Goal: Task Accomplishment & Management: Manage account settings

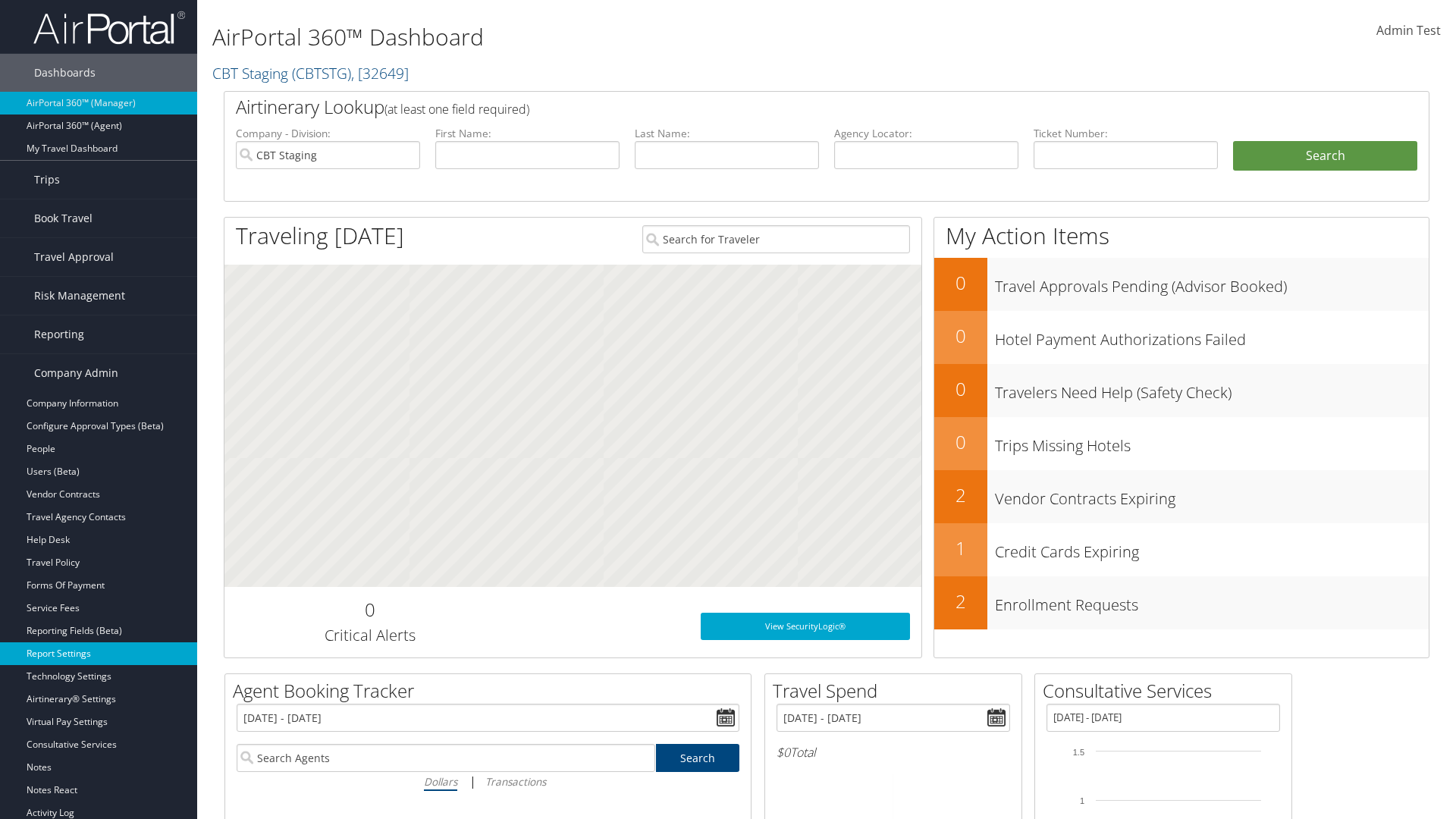
click at [98, 653] on link "Report Settings" at bounding box center [98, 653] width 197 height 22
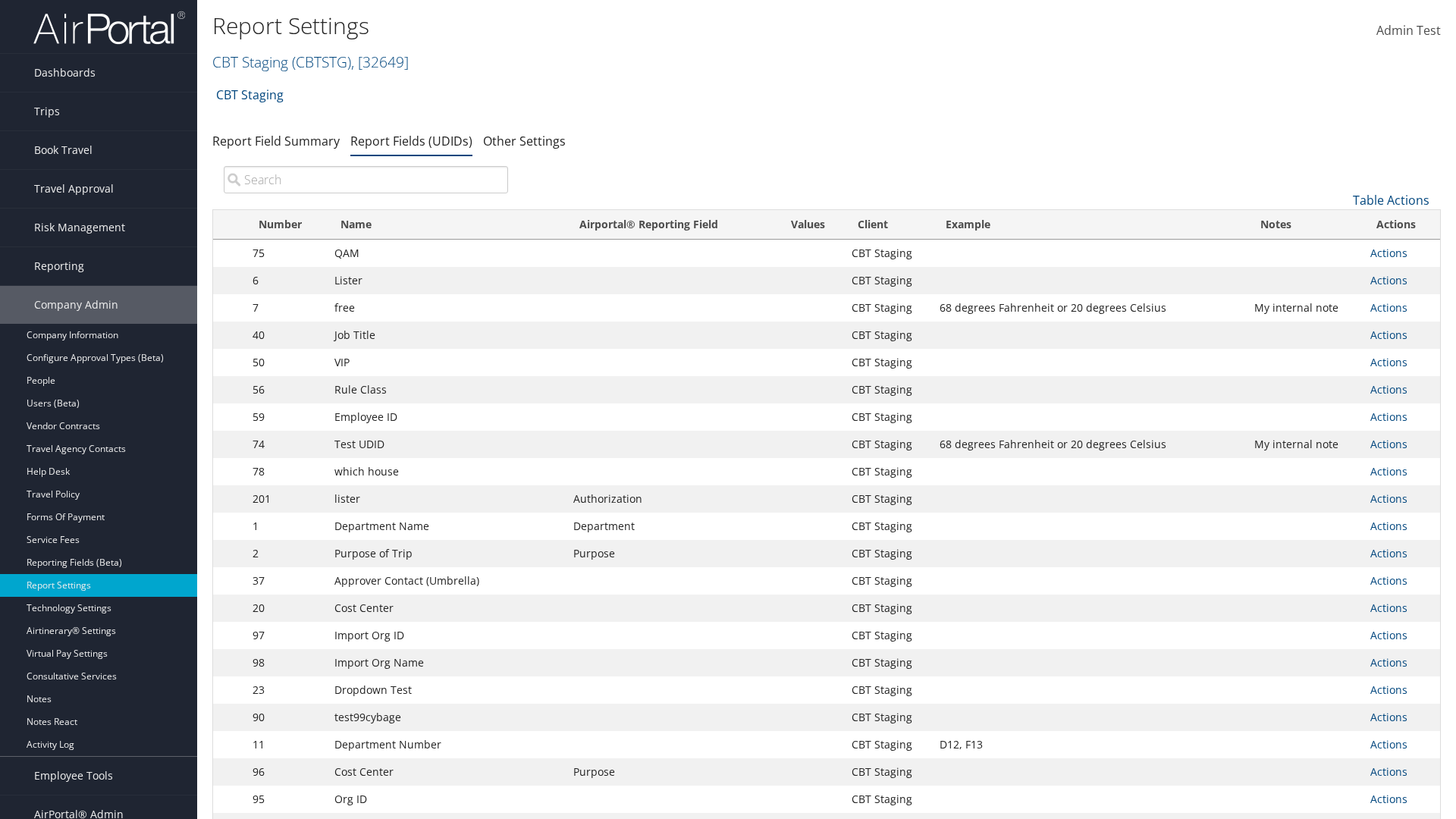
click at [366, 180] on input "search" at bounding box center [366, 179] width 284 height 27
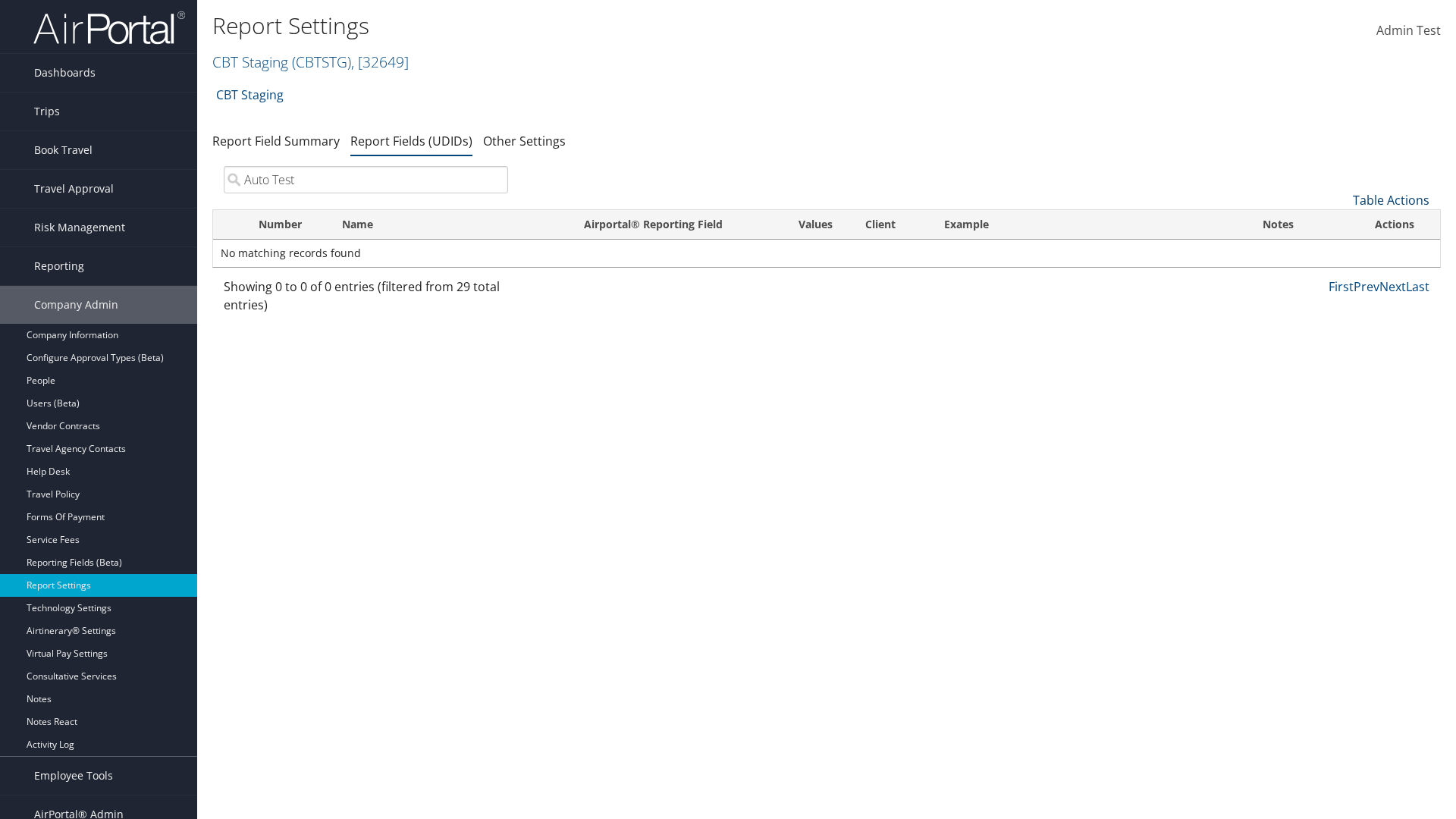
type input "Auto Test"
click at [1390, 201] on link "Table Actions" at bounding box center [1391, 201] width 77 height 17
click at [1340, 224] on link "New Record" at bounding box center [1340, 224] width 200 height 26
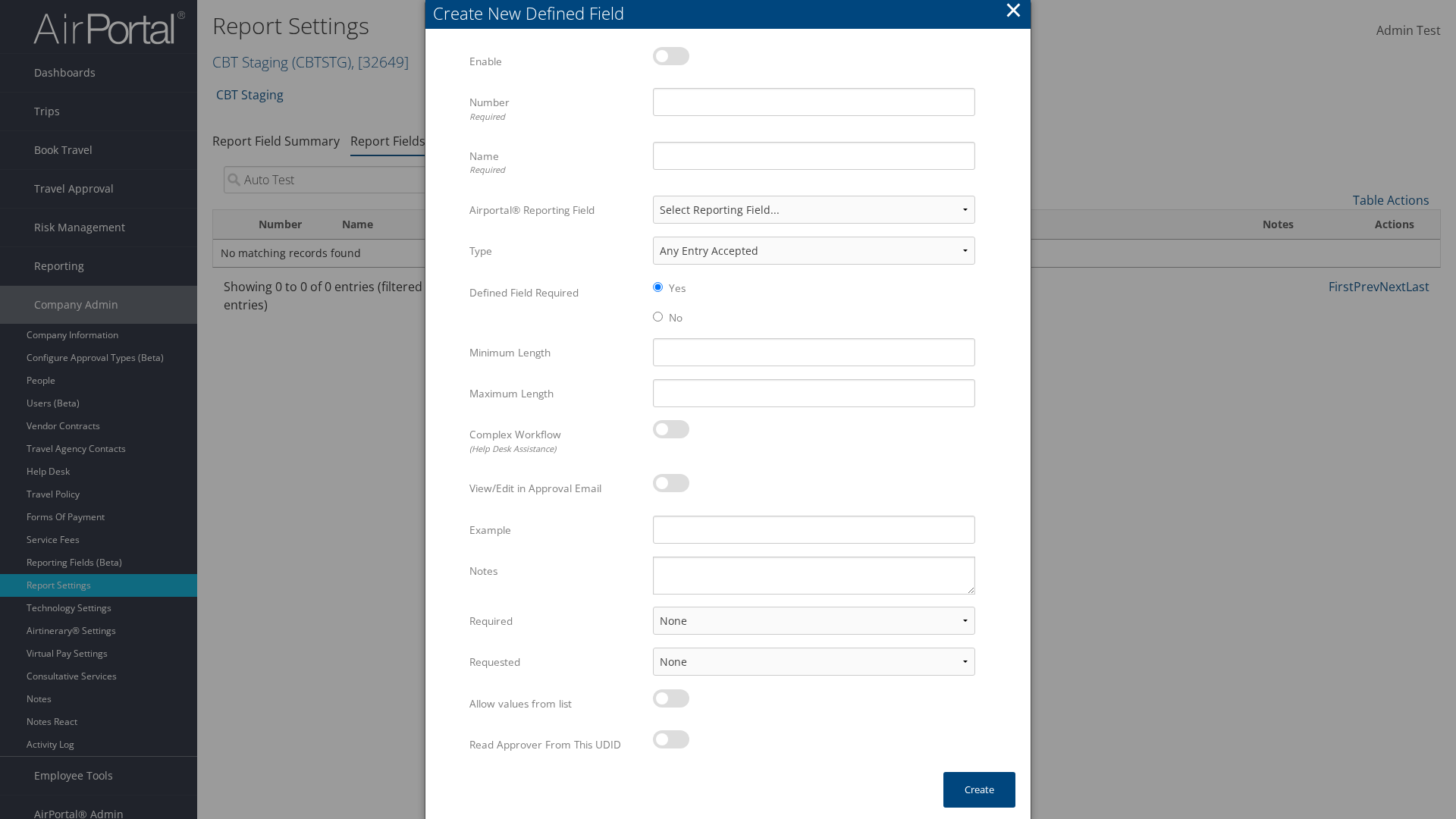
click at [671, 55] on label at bounding box center [670, 55] width 37 height 18
click at [670, 55] on input "checkbox" at bounding box center [665, 58] width 10 height 10
checkbox input "true"
click at [814, 101] on input "Number Required" at bounding box center [814, 102] width 323 height 28
type input "1011"
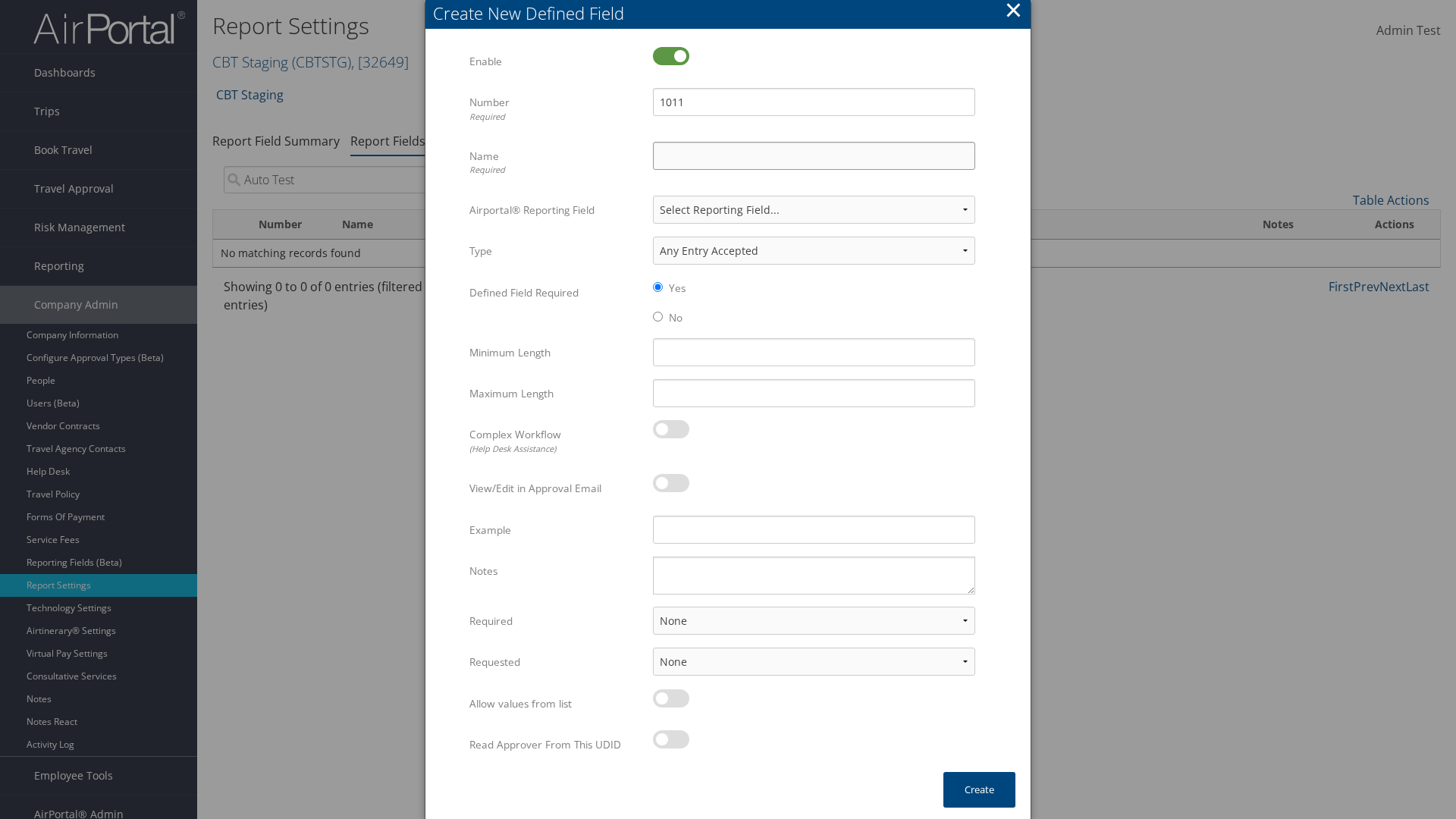
click at [814, 156] on input "Name Required" at bounding box center [814, 156] width 323 height 28
type input "Auto Test"
select select "both"
select select "trip"
type input "Auto Test"
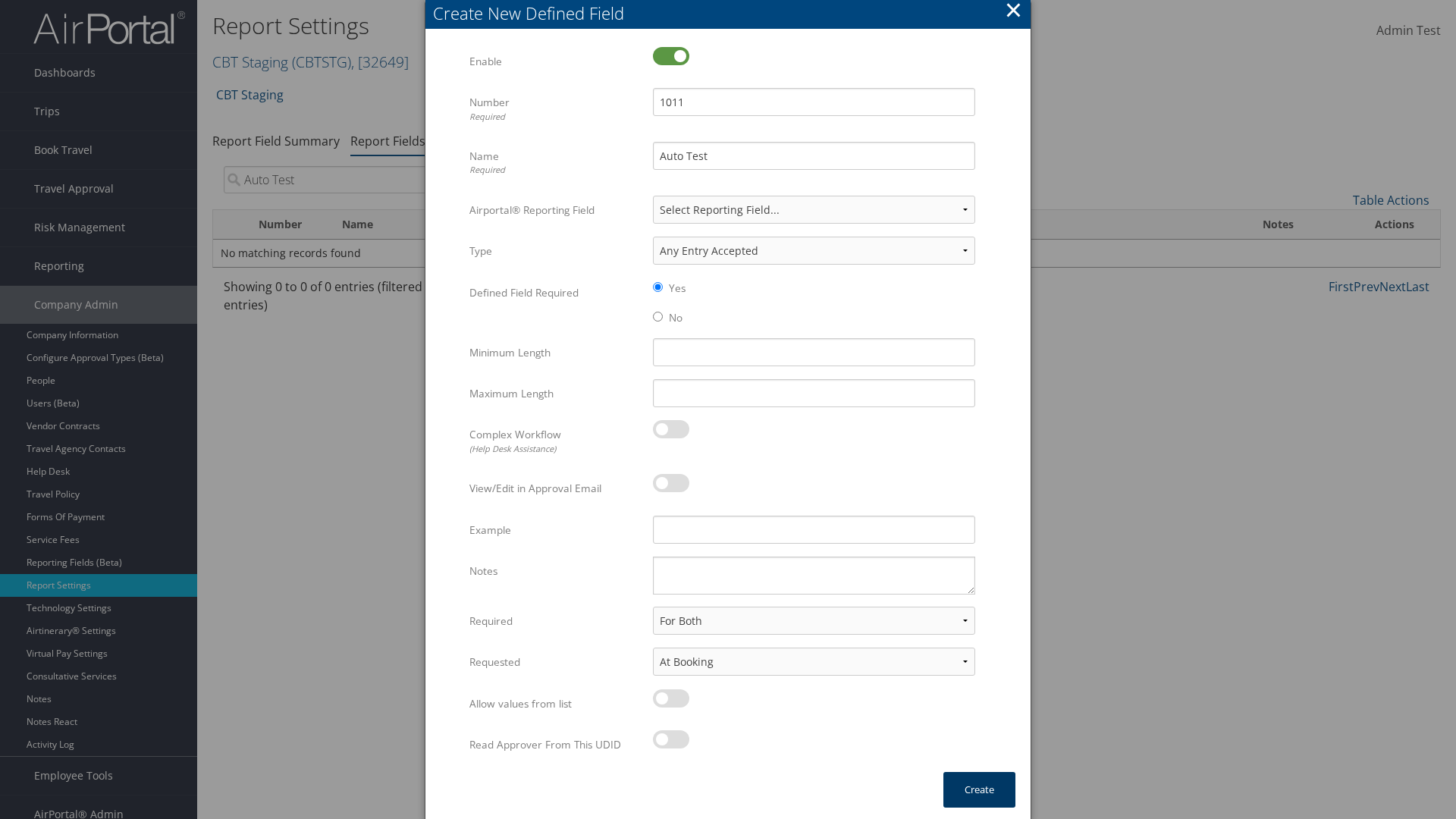
click at [979, 789] on button "Create" at bounding box center [979, 789] width 72 height 36
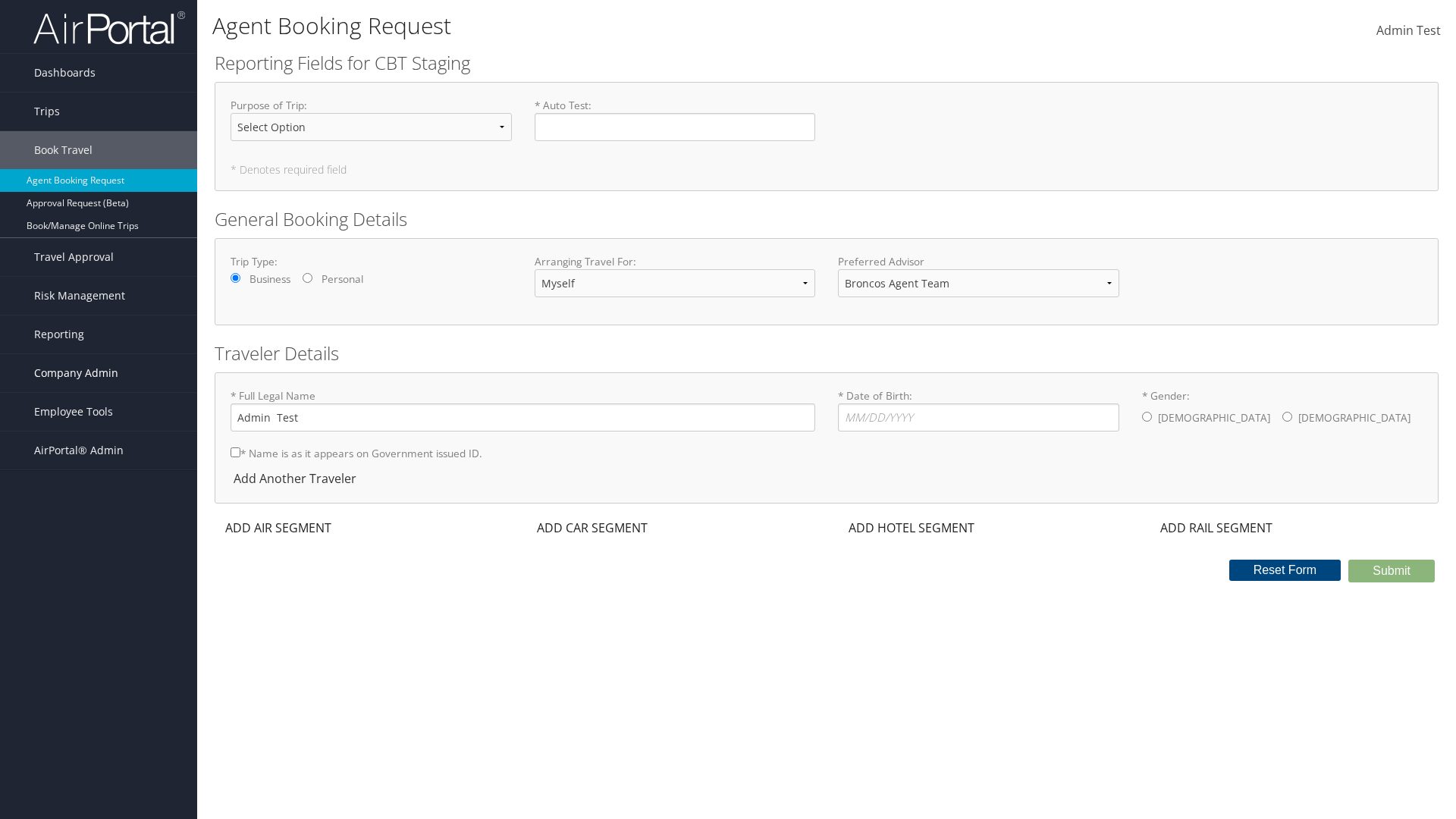
click at [98, 373] on span "Company Admin" at bounding box center [76, 373] width 84 height 37
click at [98, 642] on link "Report Settings" at bounding box center [98, 653] width 197 height 22
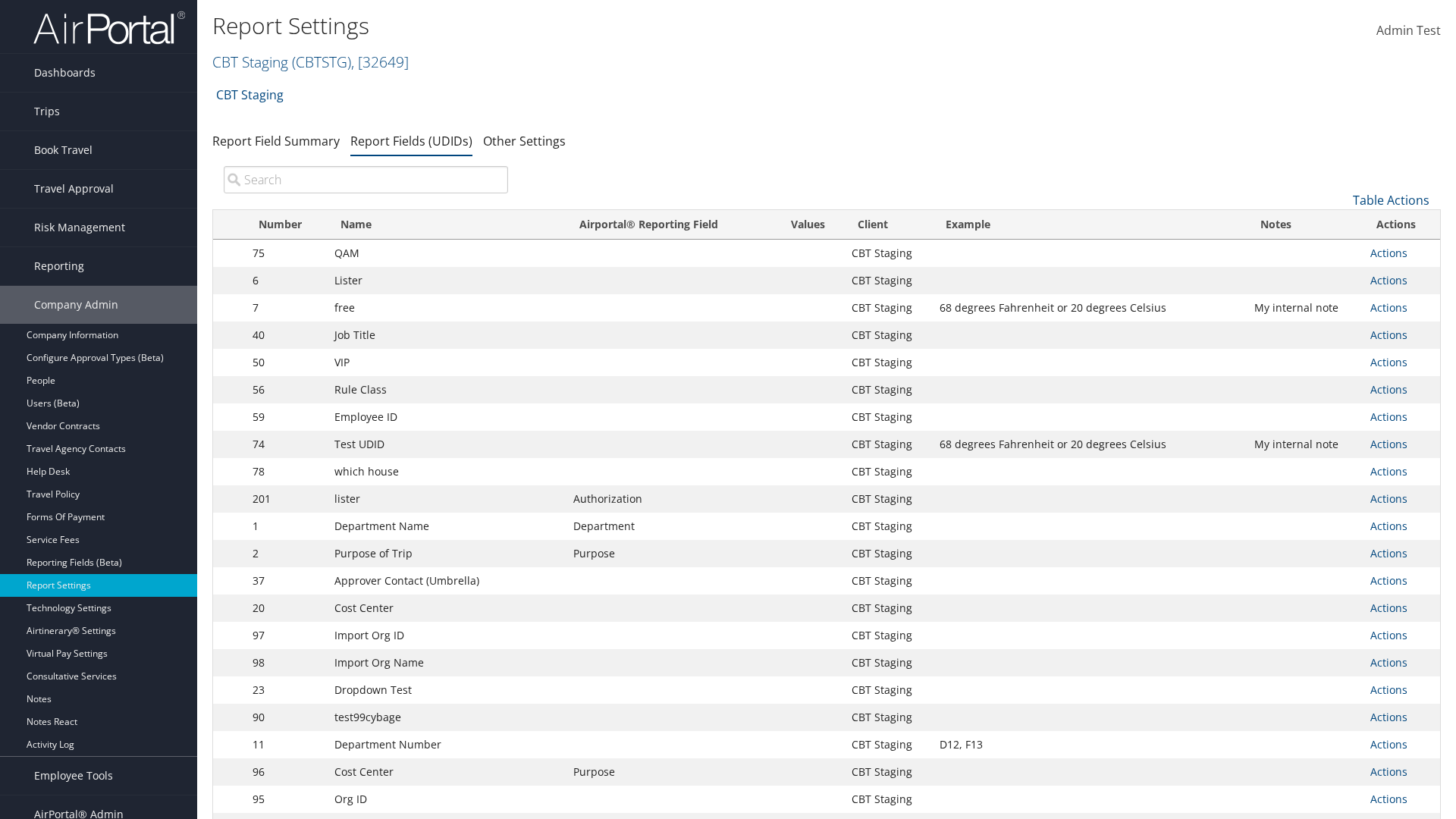
click at [366, 180] on input "search" at bounding box center [366, 179] width 284 height 27
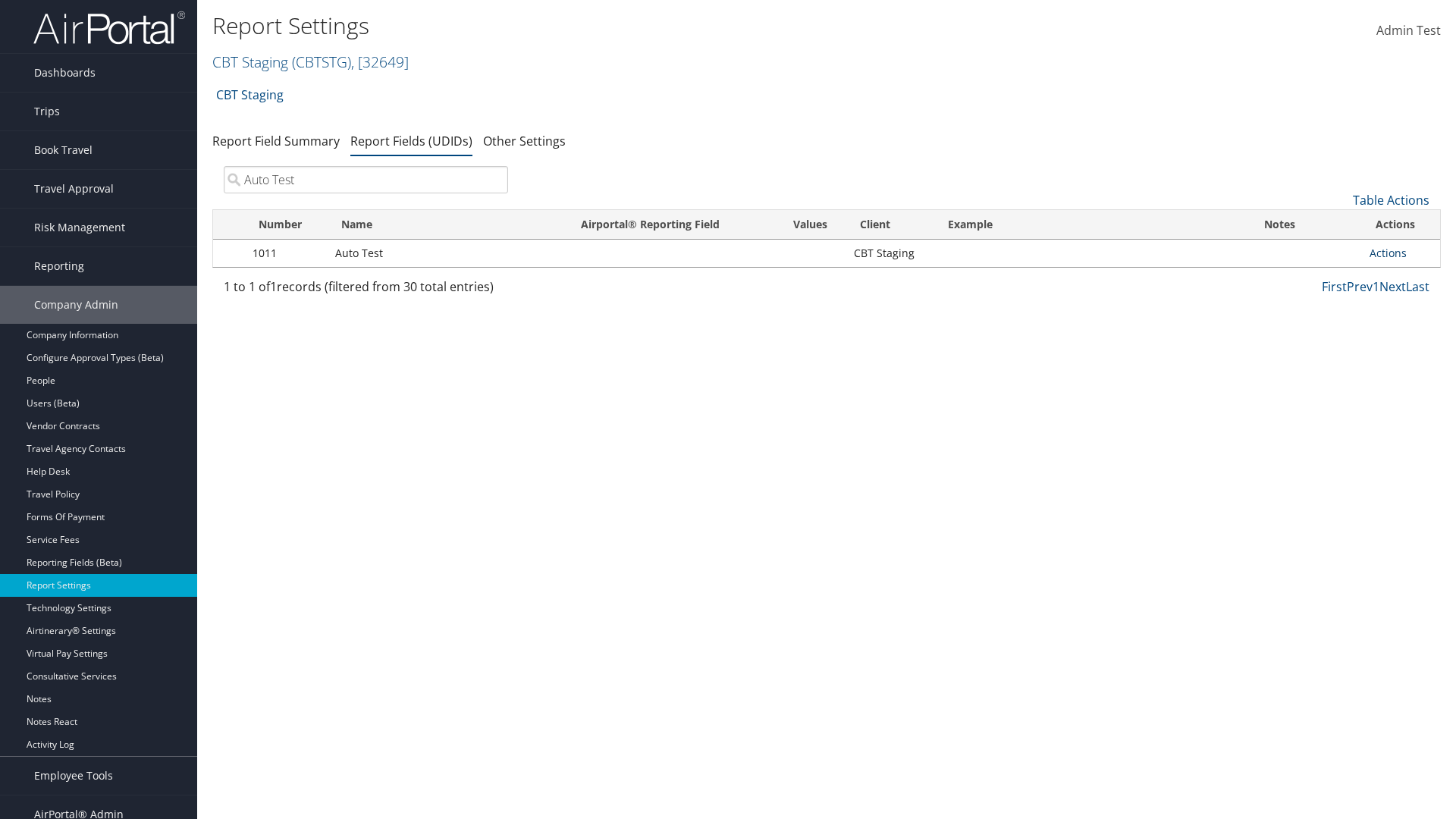
type input "Auto Test"
click at [1401, 253] on link "Actions" at bounding box center [1388, 252] width 38 height 14
click at [1328, 353] on link "Delete" at bounding box center [1328, 353] width 150 height 26
